Goal: Communication & Community: Answer question/provide support

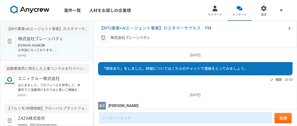
scroll to position [441, 0]
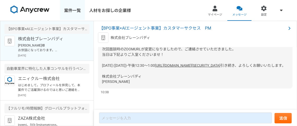
click at [77, 11] on link "案件一覧" at bounding box center [72, 10] width 25 height 21
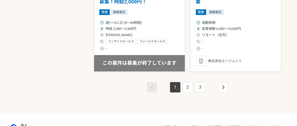
scroll to position [931, 0]
click at [188, 89] on link "2" at bounding box center [188, 87] width 10 height 10
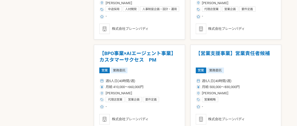
scroll to position [873, 0]
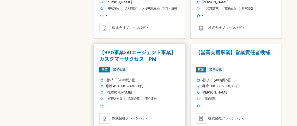
click at [123, 57] on h1 "【BPO事業×AIエージェント事業】カスタマーサクセス　PM" at bounding box center [139, 56] width 80 height 13
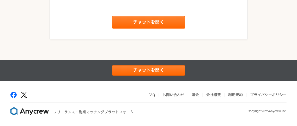
scroll to position [732, 0]
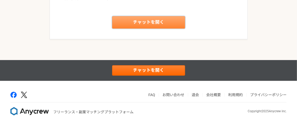
click at [150, 22] on link "チャットを開く" at bounding box center [148, 22] width 73 height 13
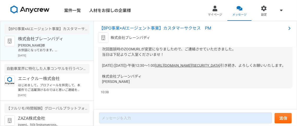
scroll to position [441, 0]
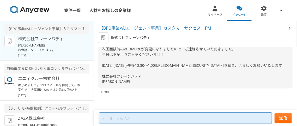
click at [141, 121] on textarea at bounding box center [185, 118] width 173 height 11
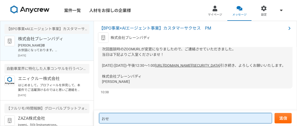
type textarea "お"
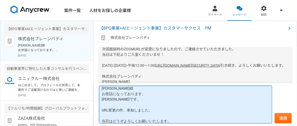
scroll to position [8, 0]
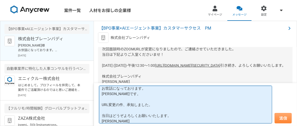
type textarea "[PERSON_NAME]様 お世話になっております。 [PERSON_NAME]です。 URL変更の件、承知しました。 当日はどうぞよろしくお願いいたします…"
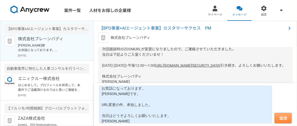
click at [283, 120] on button "送信" at bounding box center [283, 118] width 17 height 10
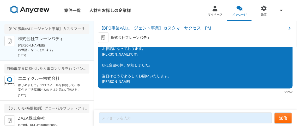
scroll to position [490, 0]
